Goal: Information Seeking & Learning: Learn about a topic

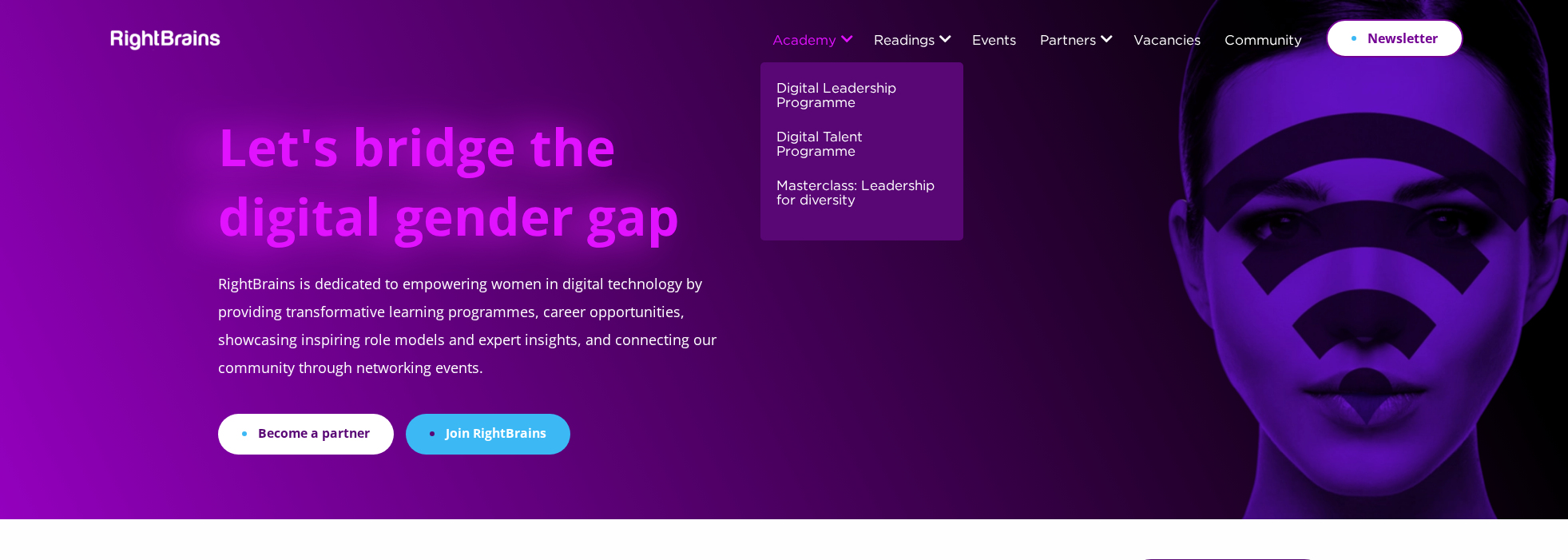
click at [802, 42] on link "Academy" at bounding box center [804, 42] width 64 height 14
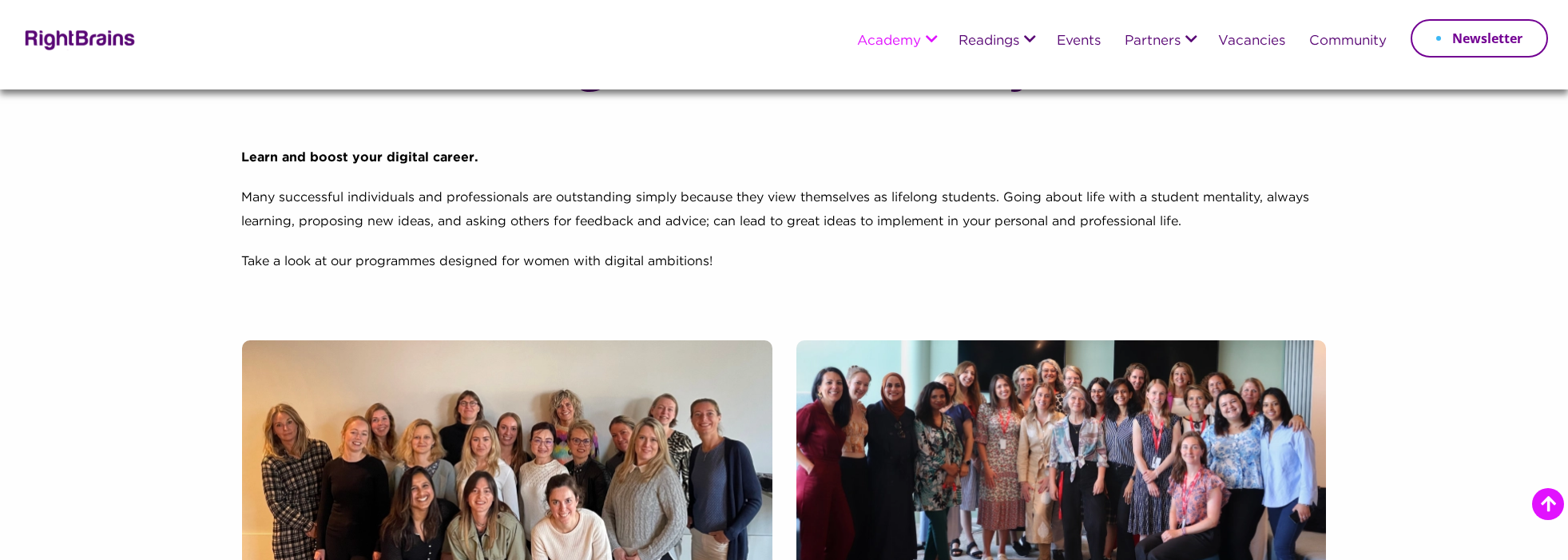
scroll to position [275, 0]
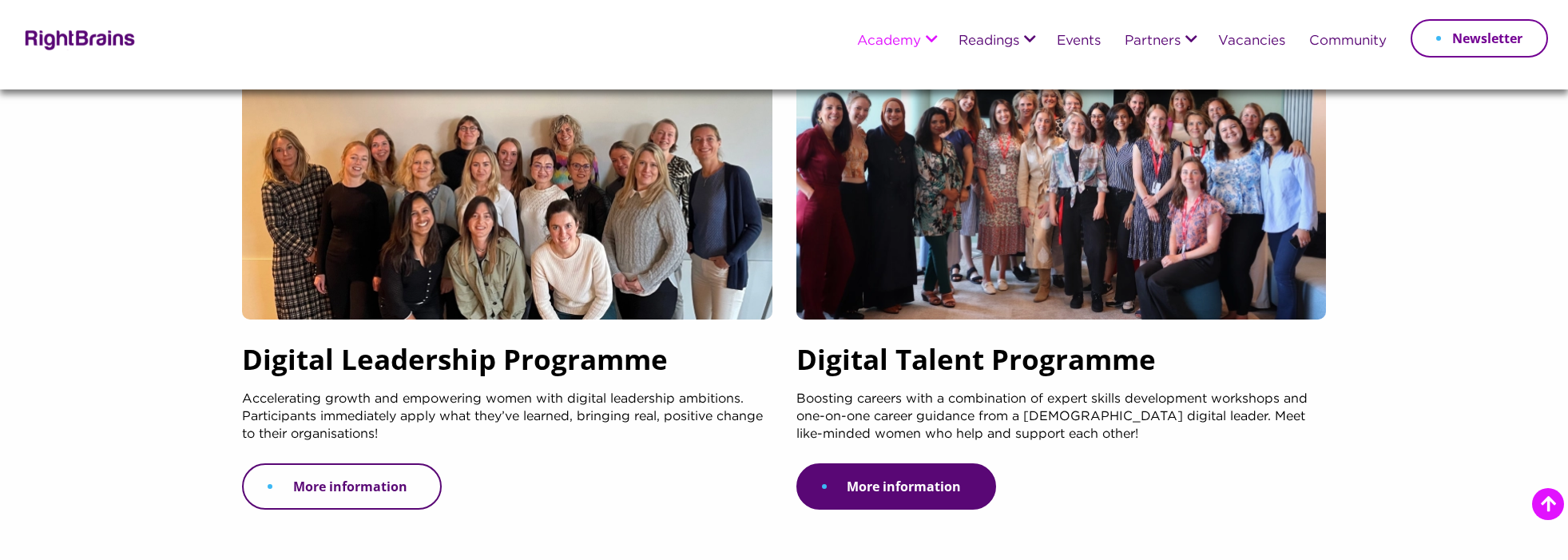
click at [377, 490] on link "More information" at bounding box center [342, 486] width 200 height 46
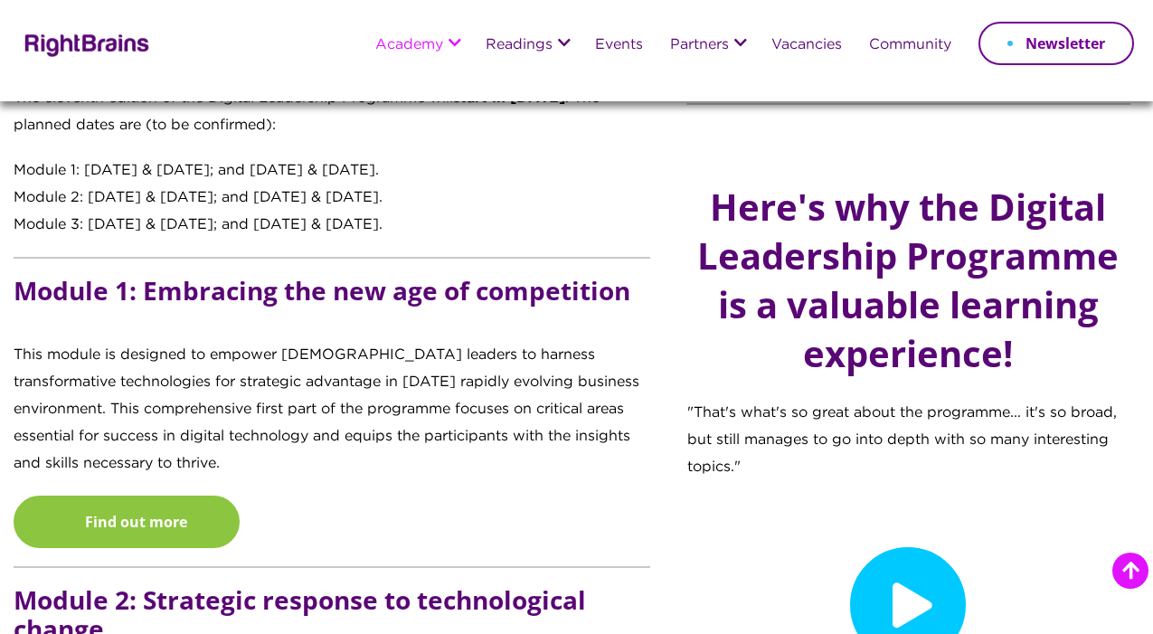
scroll to position [1802, 0]
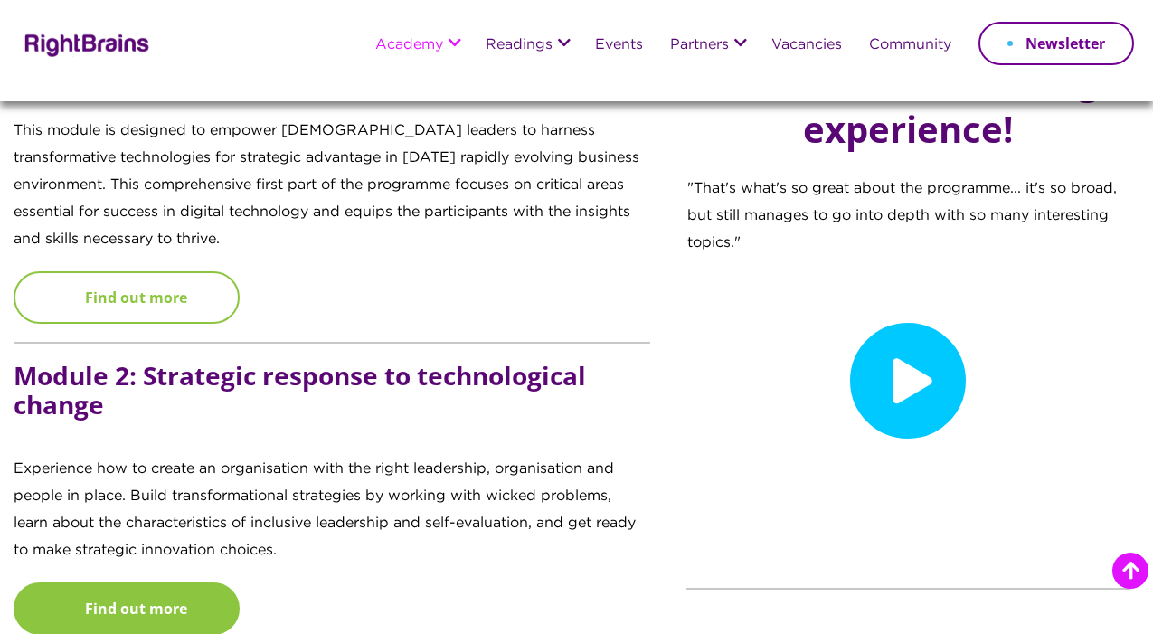
click at [205, 324] on link "Find out more" at bounding box center [127, 297] width 226 height 52
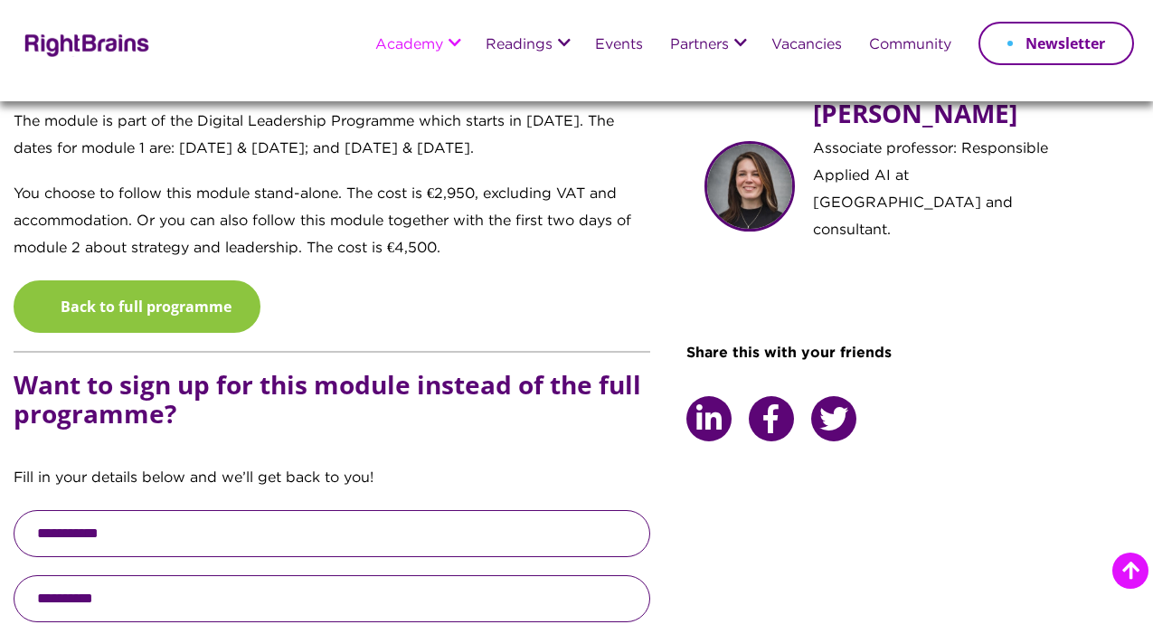
scroll to position [1341, 0]
